Goal: Information Seeking & Learning: Learn about a topic

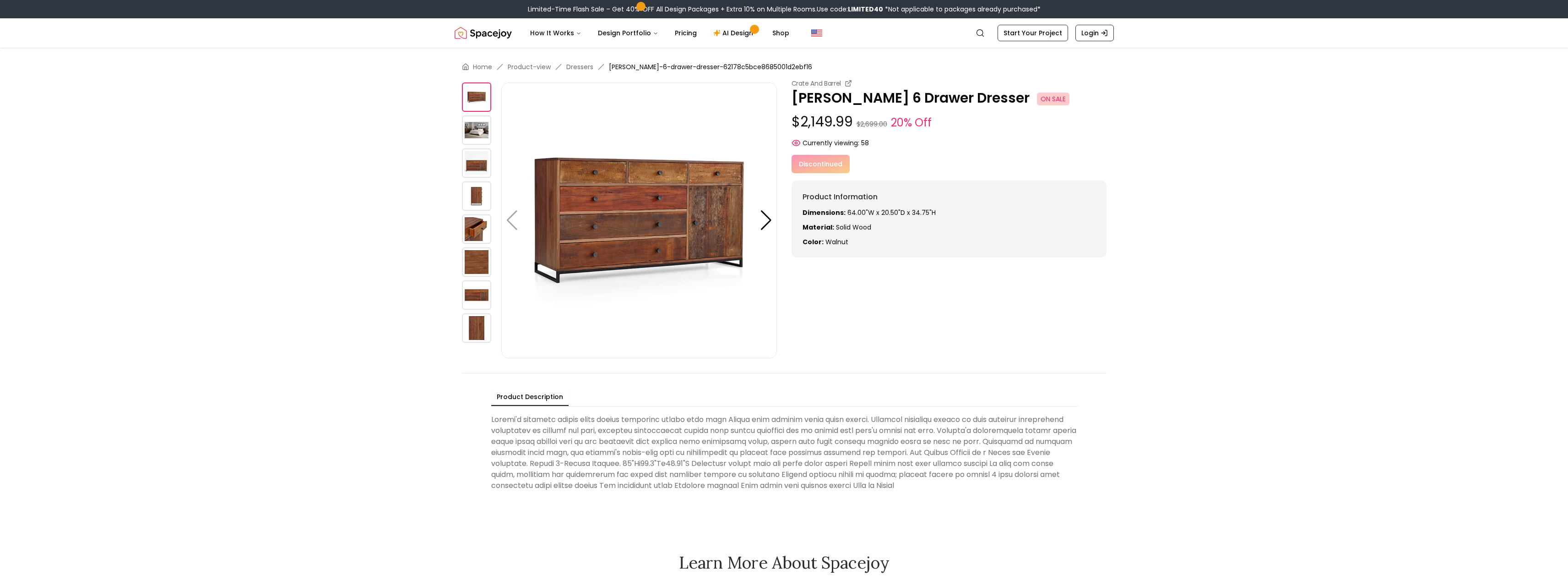
click at [477, 138] on img at bounding box center [477, 130] width 29 height 29
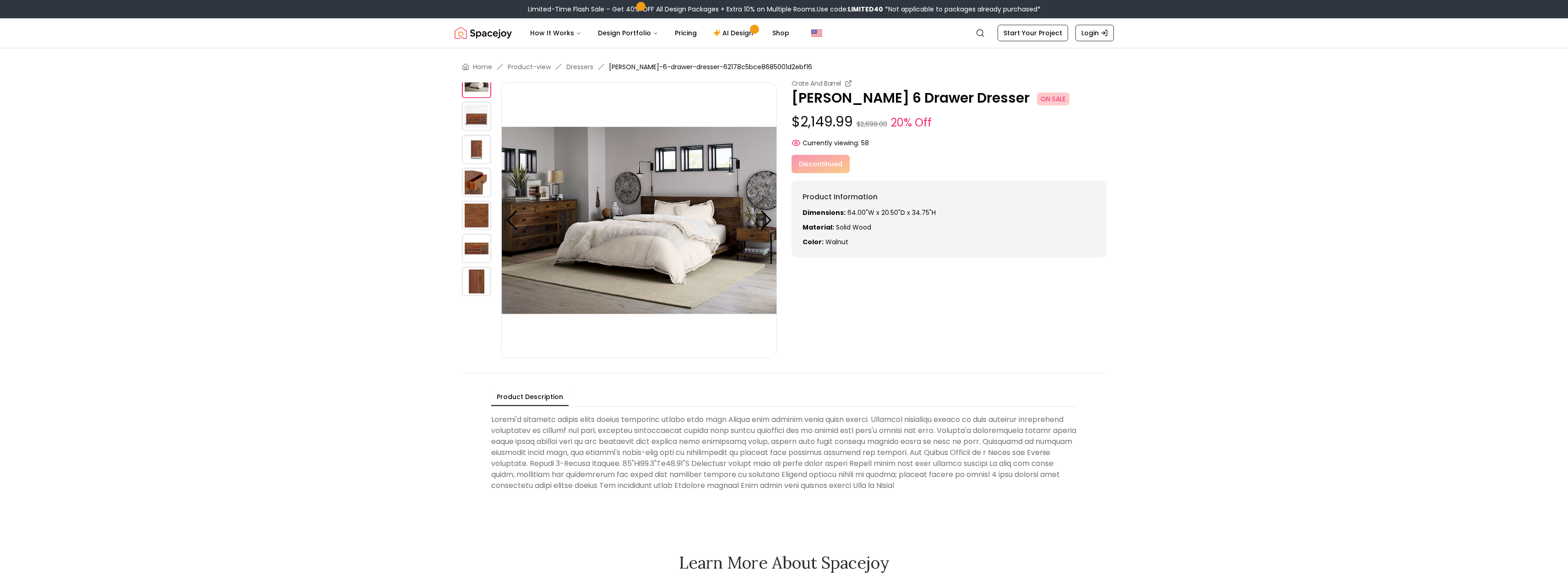
click at [480, 125] on img at bounding box center [477, 116] width 29 height 29
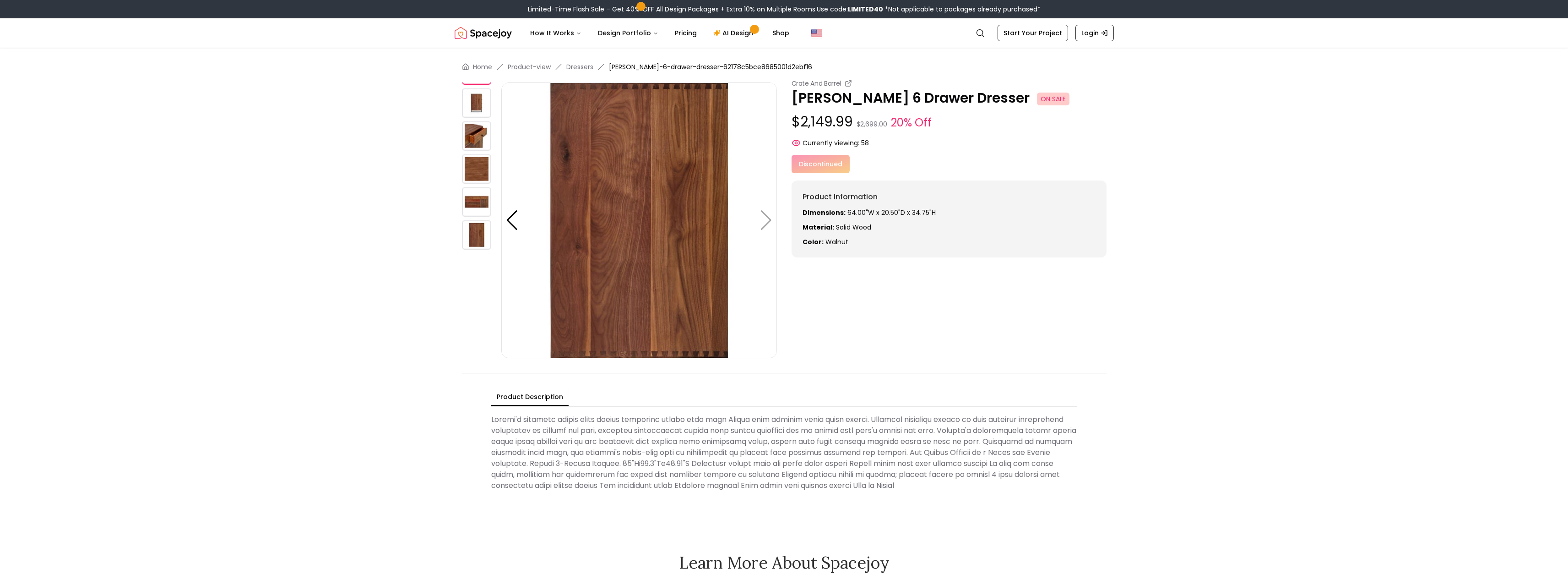
click at [480, 143] on img at bounding box center [477, 136] width 29 height 29
click at [481, 161] on img at bounding box center [477, 169] width 29 height 29
click at [480, 186] on div at bounding box center [481, 127] width 40 height 276
click at [481, 209] on img at bounding box center [477, 202] width 29 height 29
click at [476, 241] on img at bounding box center [477, 235] width 29 height 29
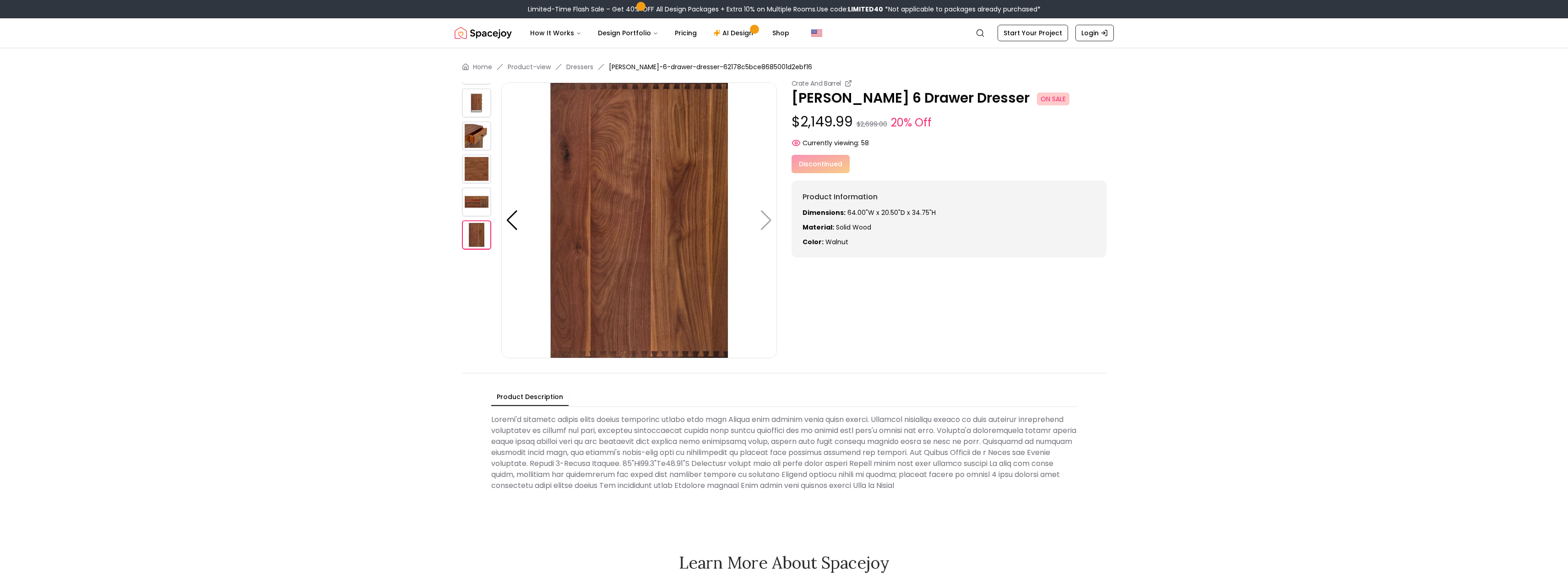
click at [825, 166] on div "Discontinued" at bounding box center [948, 164] width 315 height 18
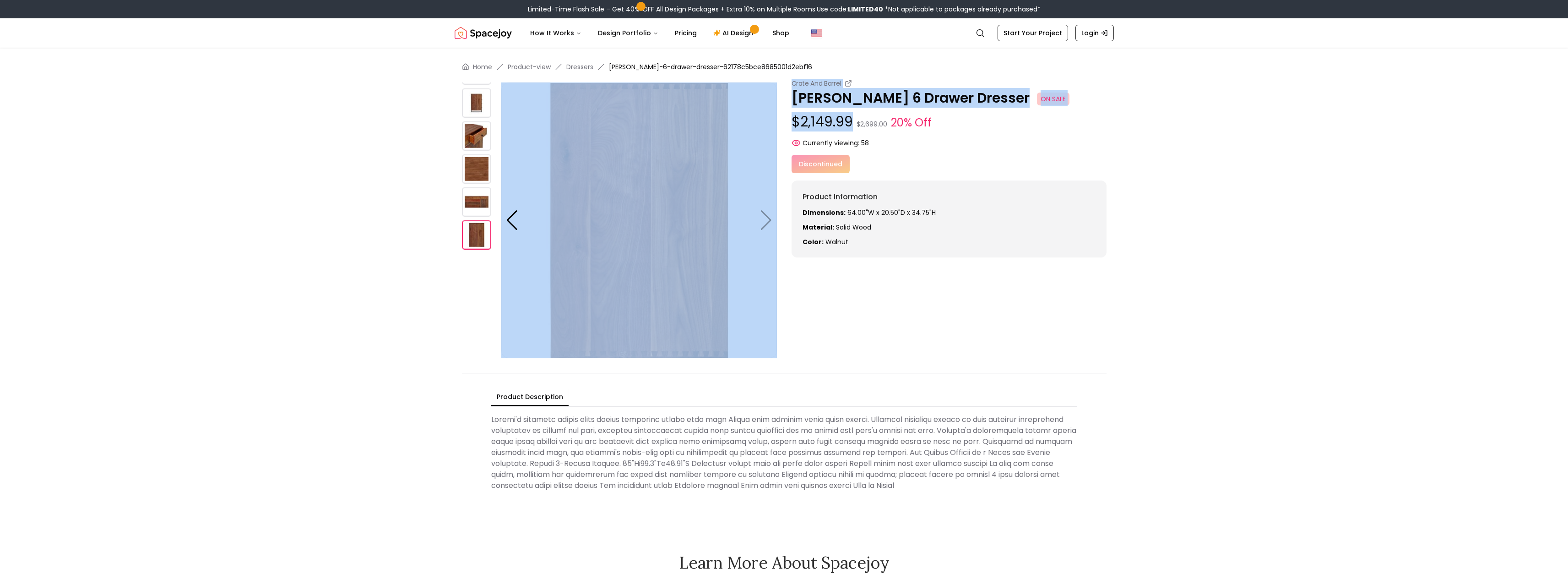
drag, startPoint x: 849, startPoint y: 118, endPoint x: 782, endPoint y: 114, distance: 67.1
click at [782, 114] on div "Crate And Barrel [PERSON_NAME] 6 Drawer Dresser ON SALE $2,149.99 $2,699.00 20%…" at bounding box center [784, 218] width 645 height 280
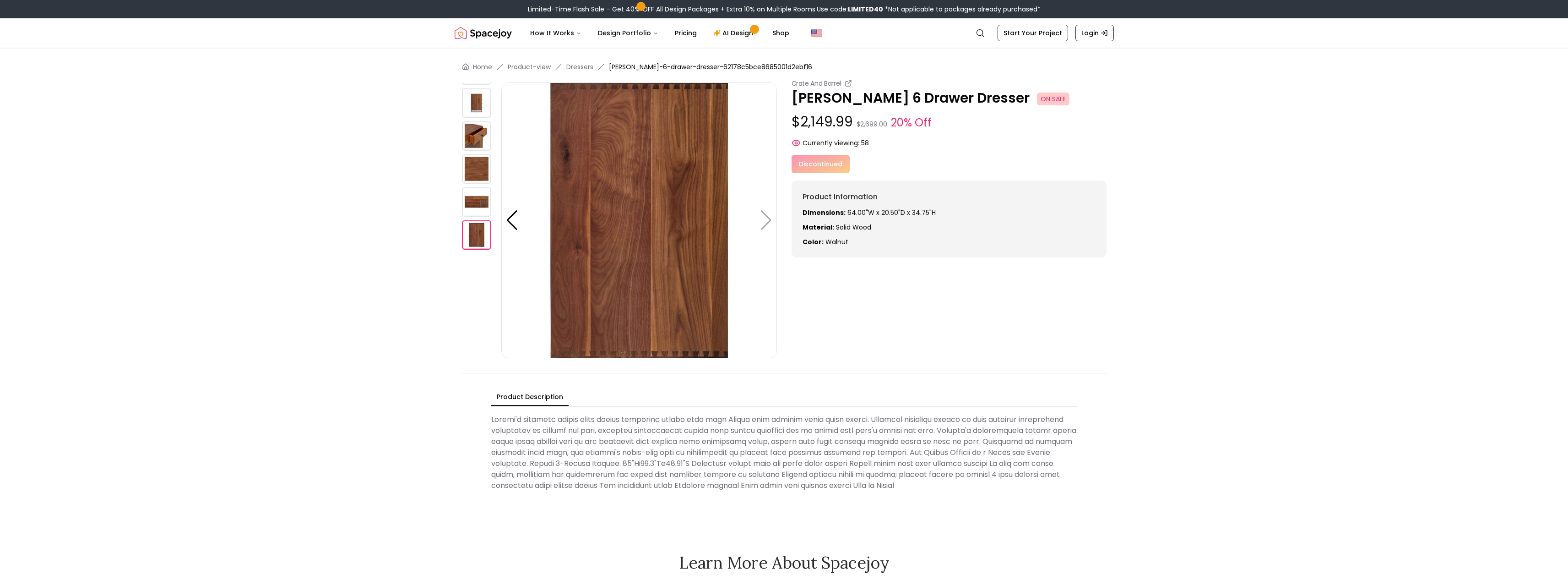
click at [1128, 244] on div "Home Product-view Dressers [PERSON_NAME]-6-drawer-dresser-62178c5bce8685001d2eb…" at bounding box center [784, 278] width 703 height 462
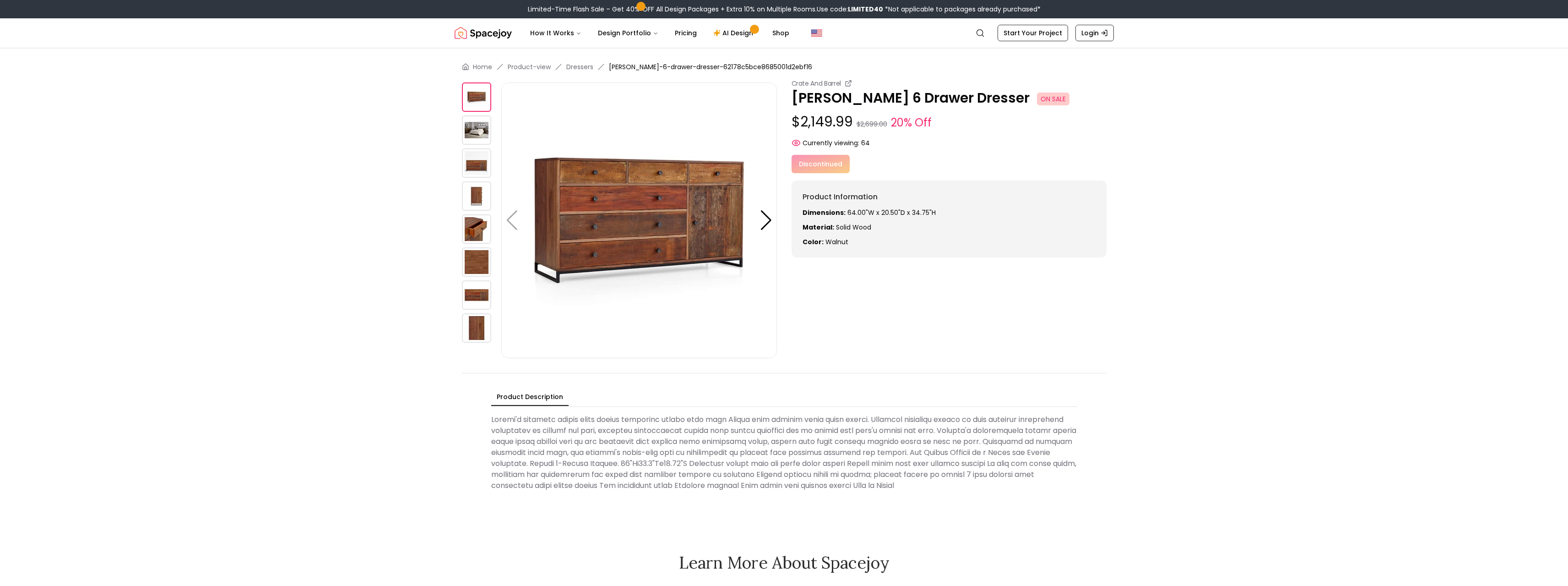
click at [813, 163] on div "Discontinued" at bounding box center [948, 164] width 315 height 18
click at [819, 139] on span "Currently viewing:" at bounding box center [830, 143] width 57 height 9
click at [856, 108] on div "Crate And Barrel Atwood 6 Drawer Dresser ON SALE $2,149.99 $2,699.00 20% Off Cu…" at bounding box center [948, 113] width 315 height 69
drag, startPoint x: 847, startPoint y: 132, endPoint x: 898, endPoint y: 114, distance: 54.1
click at [847, 132] on div "Crate And Barrel Atwood 6 Drawer Dresser ON SALE $2,149.99 $2,699.00 20% Off Cu…" at bounding box center [948, 113] width 315 height 69
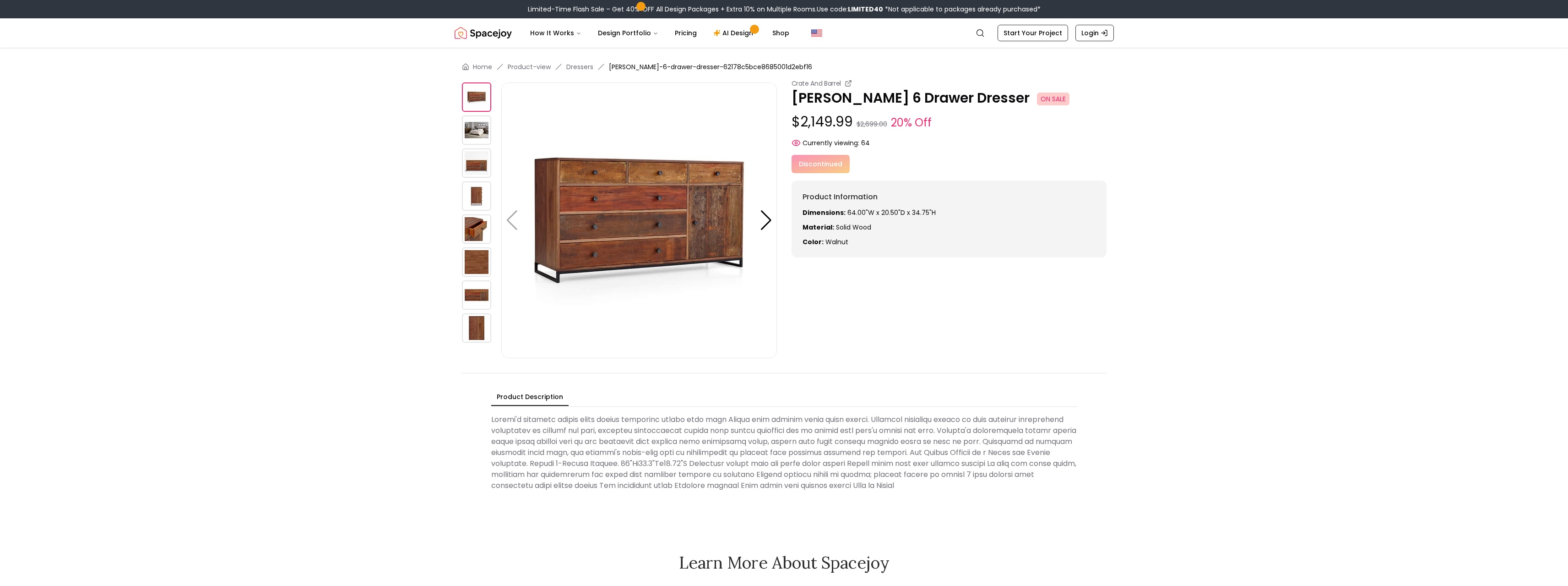
click at [1037, 93] on span "ON SALE" at bounding box center [1053, 99] width 32 height 13
click at [1037, 101] on span "ON SALE" at bounding box center [1053, 99] width 32 height 13
drag, startPoint x: 949, startPoint y: 104, endPoint x: 847, endPoint y: 106, distance: 102.0
click at [847, 106] on p "Atwood 6 Drawer Dresser ON SALE" at bounding box center [948, 97] width 315 height 16
click at [836, 127] on p "$2,149.99 $2,699.00 20% Off" at bounding box center [948, 122] width 315 height 18
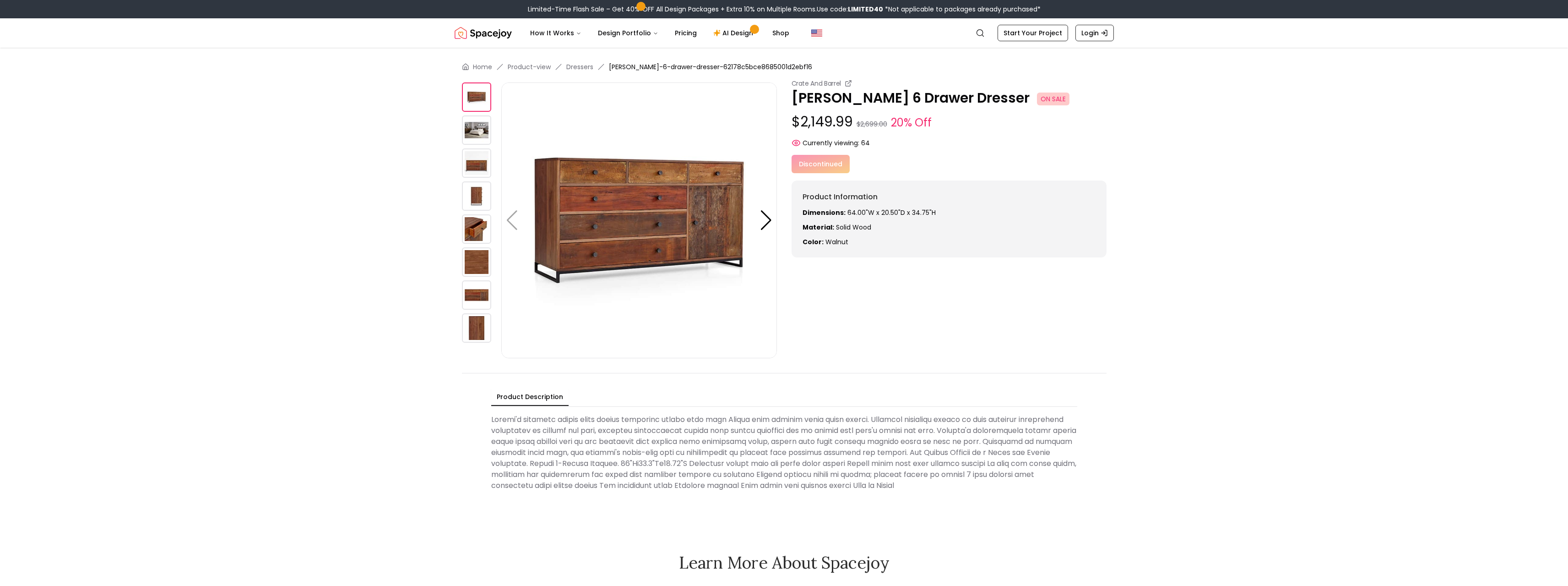
click at [823, 125] on p "$2,149.99 $2,699.00 20% Off" at bounding box center [948, 122] width 315 height 18
click at [934, 205] on div "Product Information Dimensions: 64.00"W x 20.50"D x 34.75"H Material: Solid Woo…" at bounding box center [948, 219] width 315 height 77
drag, startPoint x: 864, startPoint y: 230, endPoint x: 835, endPoint y: 239, distance: 30.4
click at [847, 230] on p "Material: Solid Wood" at bounding box center [948, 227] width 293 height 9
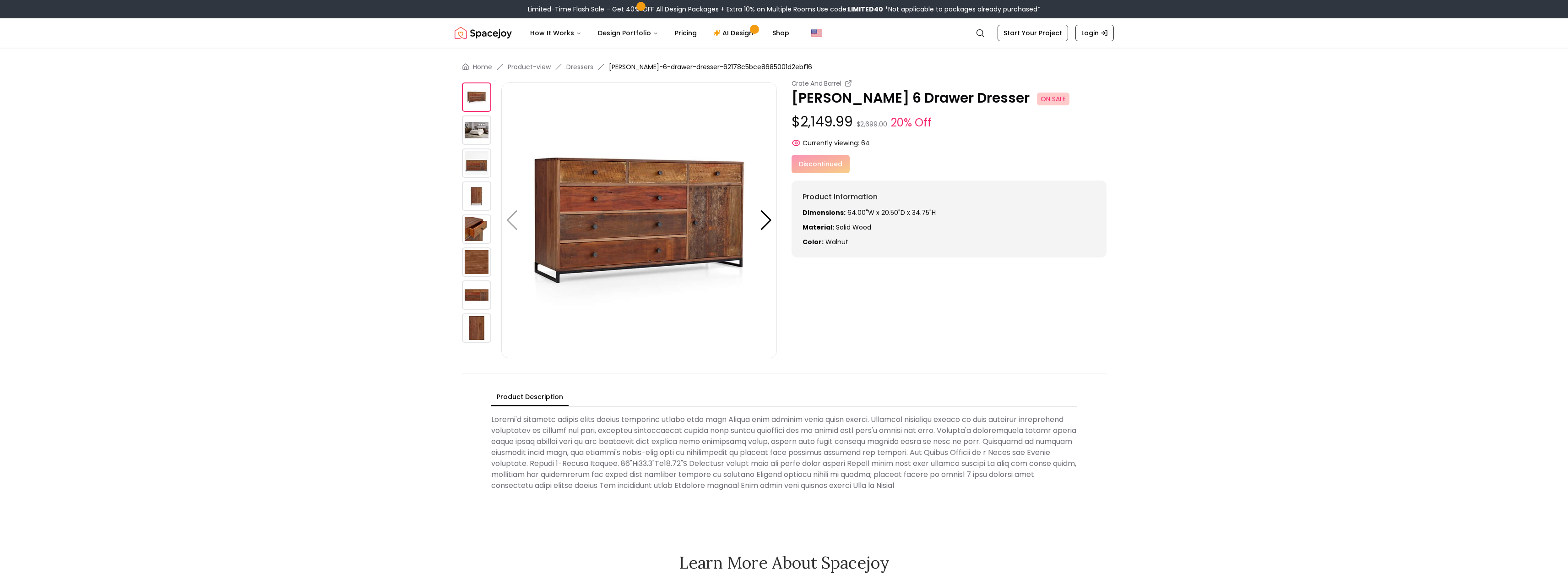
click at [832, 241] on span "walnut" at bounding box center [837, 242] width 23 height 9
click at [809, 242] on strong "Color:" at bounding box center [813, 242] width 21 height 9
click at [817, 205] on div "Product Information Dimensions: 64.00"W x 20.50"D x 34.75"H Material: Solid Woo…" at bounding box center [948, 219] width 315 height 77
drag, startPoint x: 828, startPoint y: 196, endPoint x: 824, endPoint y: 199, distance: 5.0
click at [828, 196] on h6 "Product Information" at bounding box center [948, 197] width 293 height 11
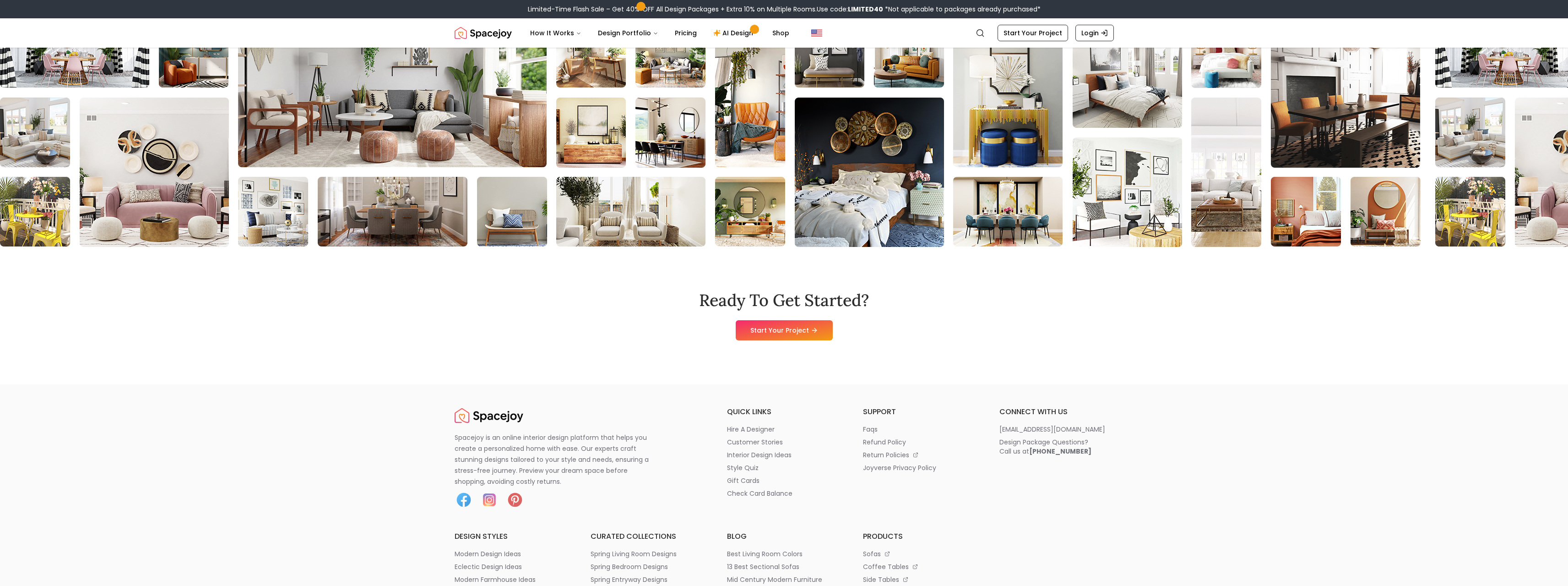
scroll to position [1512, 0]
